Goal: Navigation & Orientation: Find specific page/section

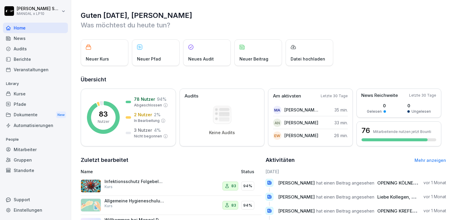
click at [30, 28] on div "Home" at bounding box center [35, 28] width 65 height 10
click at [32, 91] on div "Kurse" at bounding box center [35, 93] width 65 height 10
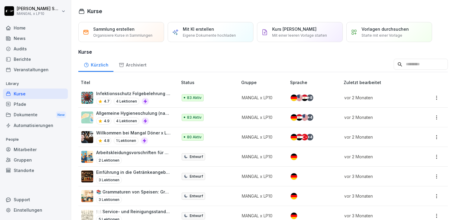
click at [123, 133] on p "Willkommen bei Mangal Döner x LP10" at bounding box center [133, 132] width 75 height 6
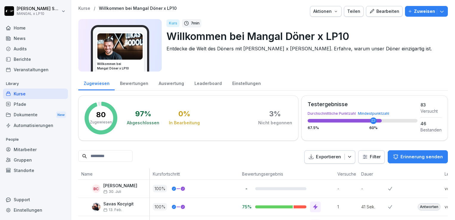
click at [137, 46] on img at bounding box center [119, 46] width 45 height 26
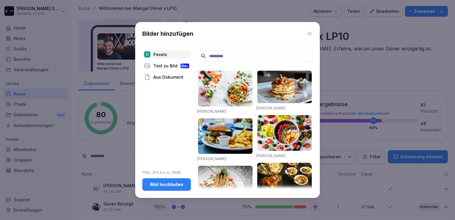
click at [308, 35] on icon at bounding box center [309, 34] width 6 height 6
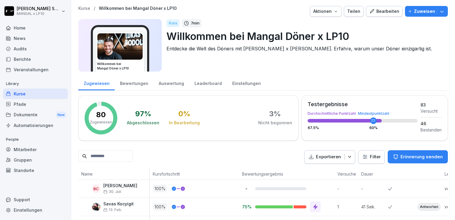
click at [211, 83] on div "Leaderboard" at bounding box center [208, 82] width 38 height 15
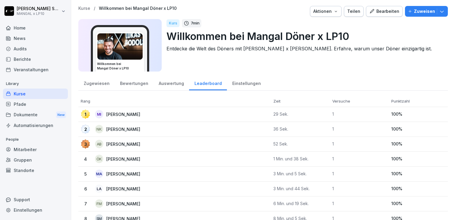
click at [171, 83] on div "Auswertung" at bounding box center [171, 82] width 36 height 15
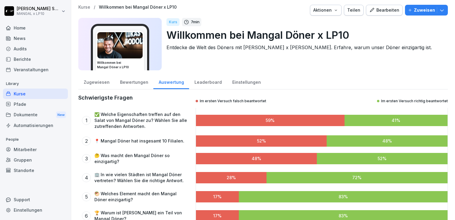
scroll to position [1, 0]
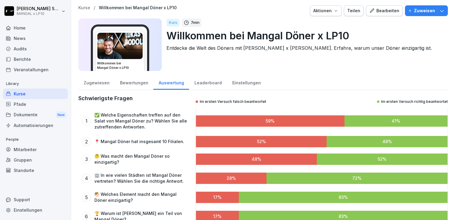
click at [126, 75] on div "Bewertungen" at bounding box center [134, 81] width 39 height 15
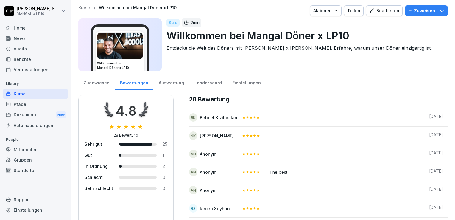
click at [128, 80] on div "Bewertungen" at bounding box center [134, 81] width 39 height 15
click at [170, 83] on div "Auswertung" at bounding box center [171, 81] width 36 height 15
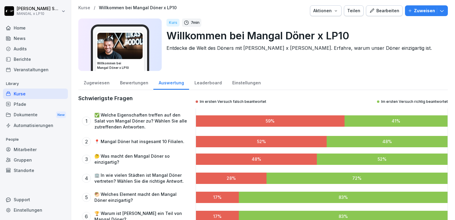
click at [102, 85] on div "Zugewiesen" at bounding box center [96, 81] width 36 height 15
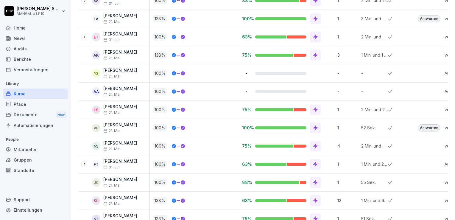
scroll to position [1, 0]
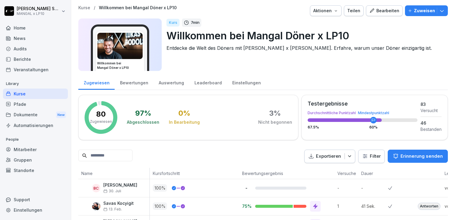
click at [27, 105] on div "Pfade" at bounding box center [35, 104] width 65 height 10
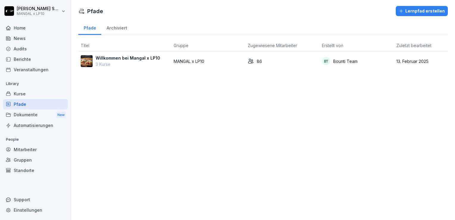
click at [116, 57] on p "Willkommen bei Mangal x LP10" at bounding box center [128, 58] width 65 height 6
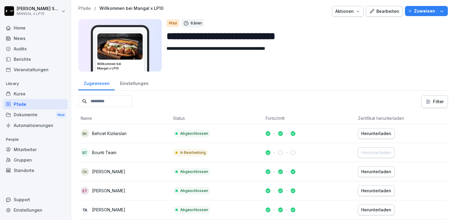
click at [119, 83] on div "Einstellungen" at bounding box center [134, 82] width 39 height 15
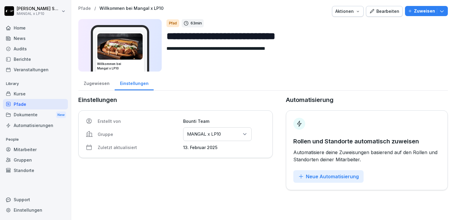
click at [26, 118] on div "Dokumente New" at bounding box center [35, 114] width 65 height 11
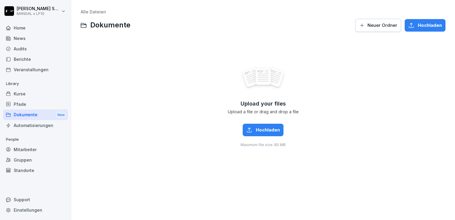
click at [31, 126] on div "Automatisierungen" at bounding box center [35, 125] width 65 height 10
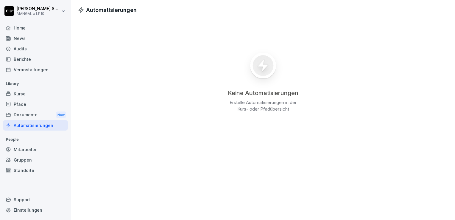
click at [37, 93] on div "Kurse" at bounding box center [35, 93] width 65 height 10
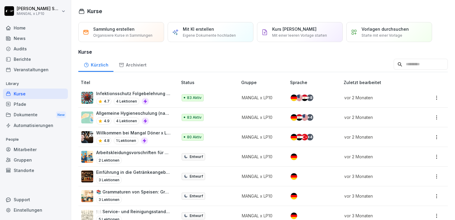
click at [40, 148] on div "Mitarbeiter" at bounding box center [35, 149] width 65 height 10
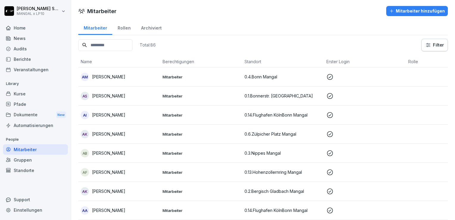
click at [24, 29] on div "Home" at bounding box center [35, 28] width 65 height 10
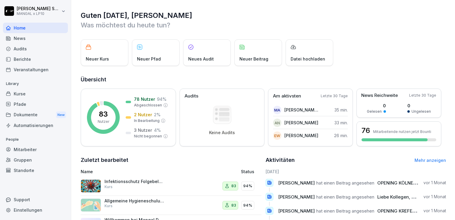
click at [33, 40] on div "News" at bounding box center [35, 38] width 65 height 10
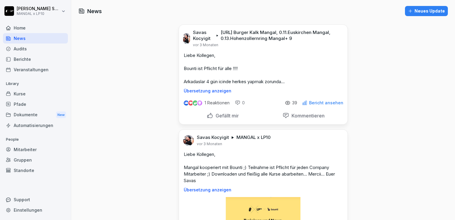
click at [32, 46] on div "Audits" at bounding box center [35, 48] width 65 height 10
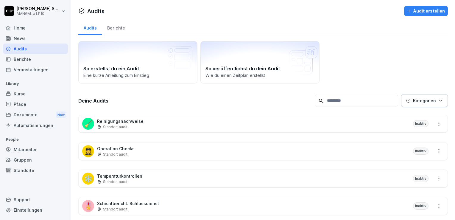
click at [37, 61] on div "Berichte" at bounding box center [35, 59] width 65 height 10
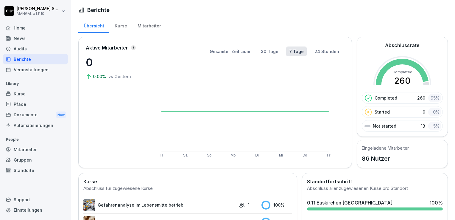
click at [33, 71] on div "Veranstaltungen" at bounding box center [35, 69] width 65 height 10
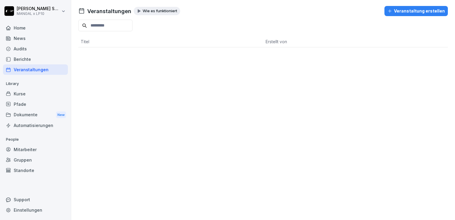
click at [22, 96] on div "Kurse" at bounding box center [35, 93] width 65 height 10
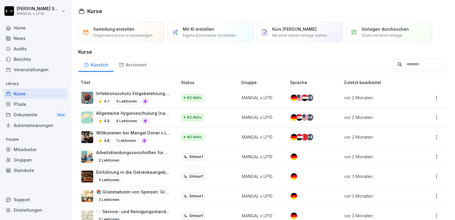
click at [134, 64] on div "Archiviert" at bounding box center [132, 64] width 38 height 15
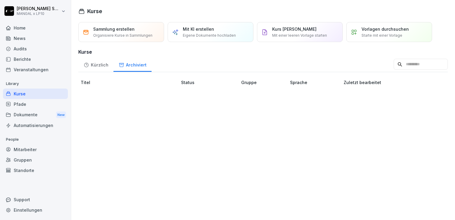
click at [99, 63] on div "Kürzlich" at bounding box center [95, 64] width 35 height 15
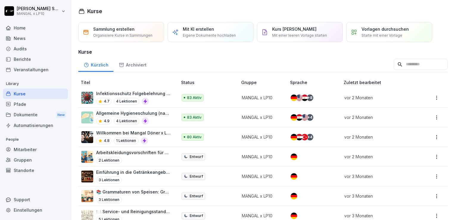
click at [118, 152] on p "Arbeitskleidungsvorschriften für Mitarbeiter" at bounding box center [133, 152] width 75 height 6
click at [119, 133] on p "Willkommen bei Mangal Döner x LP10" at bounding box center [133, 132] width 75 height 6
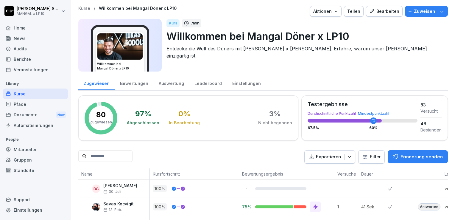
click at [154, 42] on div "Willkommen bei Mangal Döner x LP10" at bounding box center [119, 45] width 83 height 52
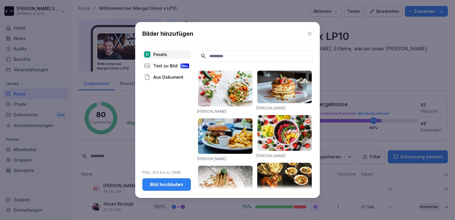
click at [306, 34] on div "Bilder hinzufügen" at bounding box center [227, 33] width 170 height 9
click at [308, 34] on icon at bounding box center [309, 34] width 6 height 6
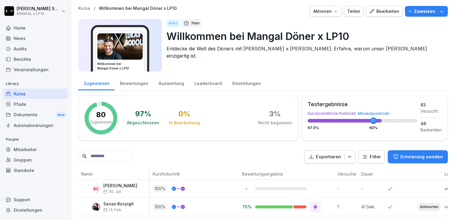
click at [82, 8] on p "Kurse" at bounding box center [84, 8] width 12 height 5
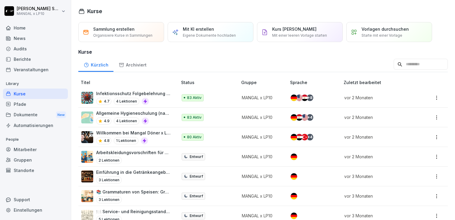
click at [118, 112] on p "Allgemeine Hygieneschulung (nach LHMV §4)" at bounding box center [133, 113] width 75 height 6
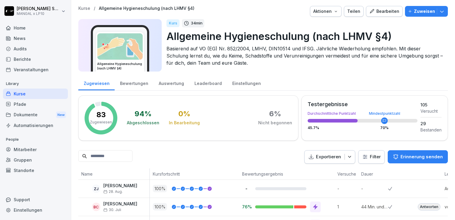
click at [86, 9] on p "Kurse" at bounding box center [84, 8] width 12 height 5
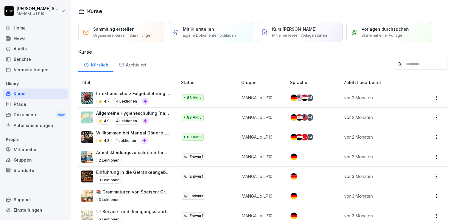
click at [114, 132] on p "Willkommen bei Mangal Döner x LP10" at bounding box center [133, 132] width 75 height 6
